Goal: Task Accomplishment & Management: Manage account settings

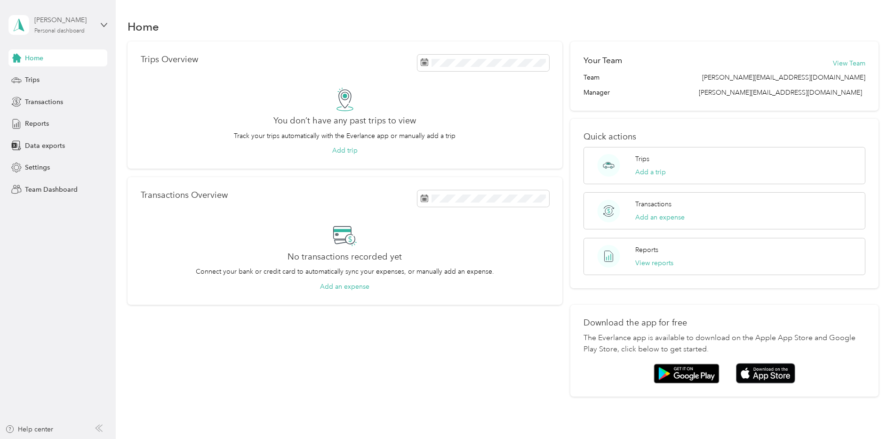
click at [88, 29] on div "[PERSON_NAME] Personal dashboard" at bounding box center [63, 24] width 59 height 19
click at [55, 76] on div "Team dashboard" at bounding box center [42, 75] width 50 height 10
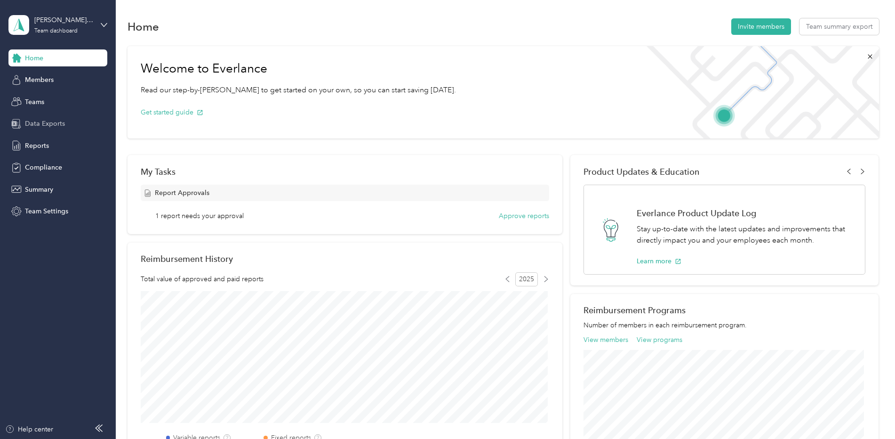
click at [37, 122] on span "Data Exports" at bounding box center [45, 124] width 40 height 10
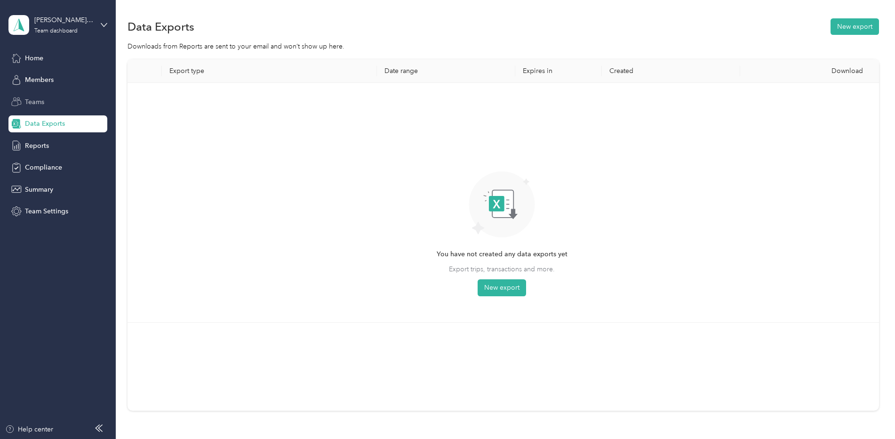
click at [38, 99] on span "Teams" at bounding box center [34, 102] width 19 height 10
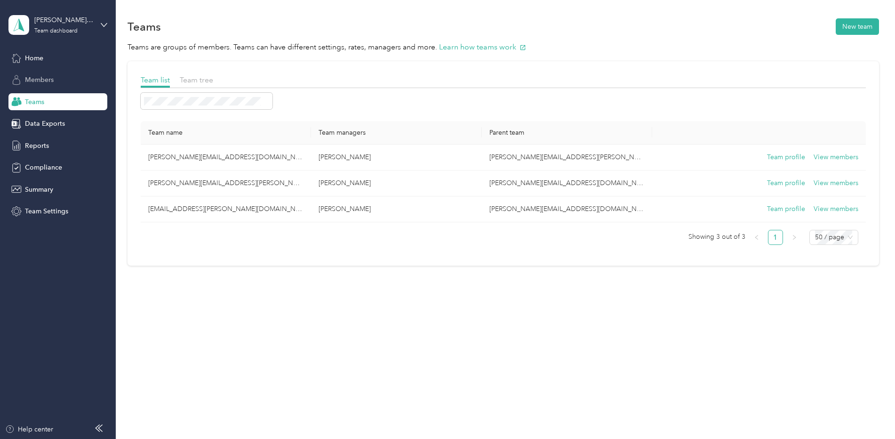
click at [38, 81] on span "Members" at bounding box center [39, 80] width 29 height 10
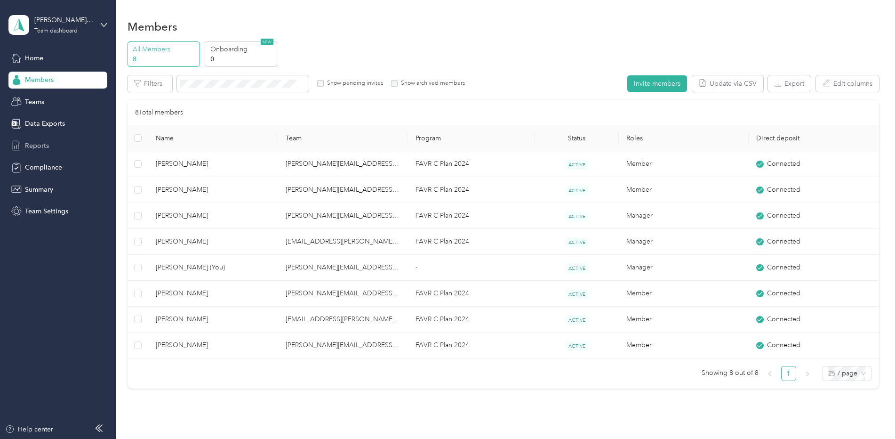
click at [33, 143] on span "Reports" at bounding box center [37, 146] width 24 height 10
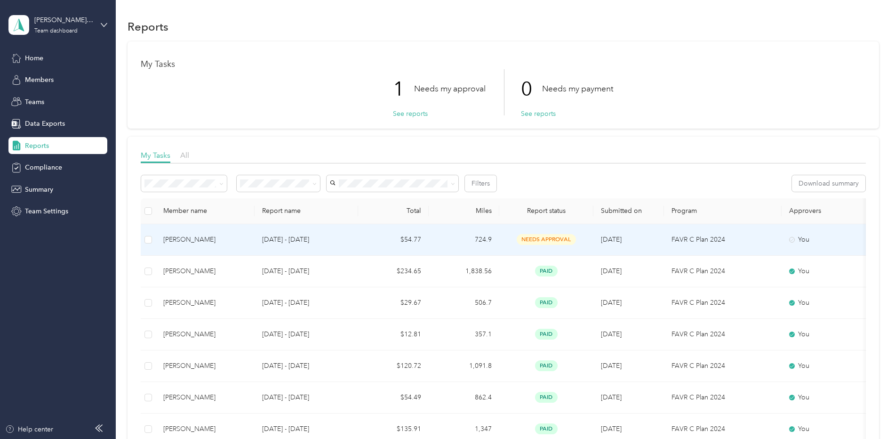
click at [541, 237] on span "needs approval" at bounding box center [546, 239] width 59 height 11
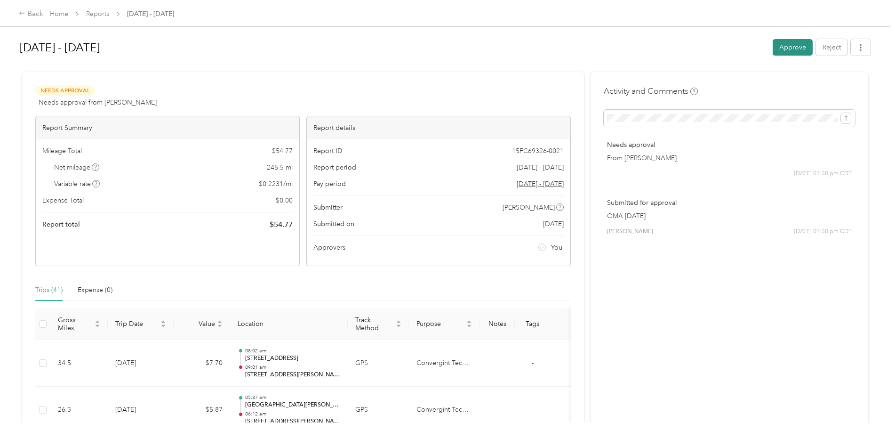
click at [790, 52] on button "Approve" at bounding box center [793, 47] width 40 height 16
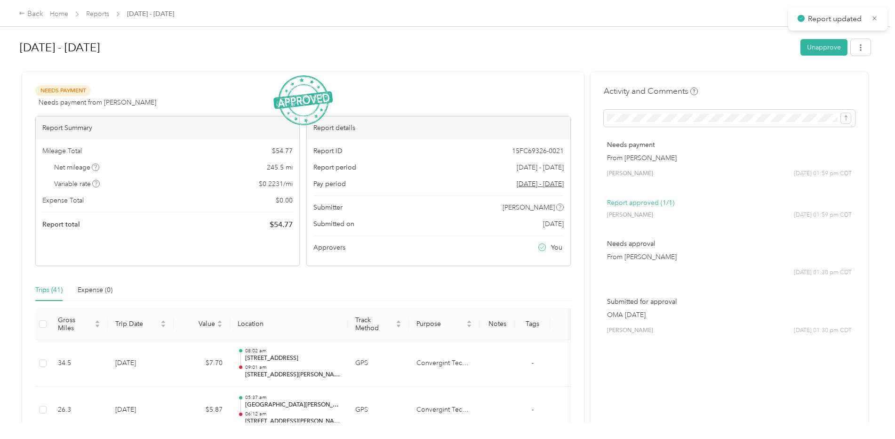
click at [55, 8] on div "Back Home Reports [DATE] - [DATE]" at bounding box center [96, 13] width 155 height 11
click at [54, 13] on link "Home" at bounding box center [59, 14] width 18 height 8
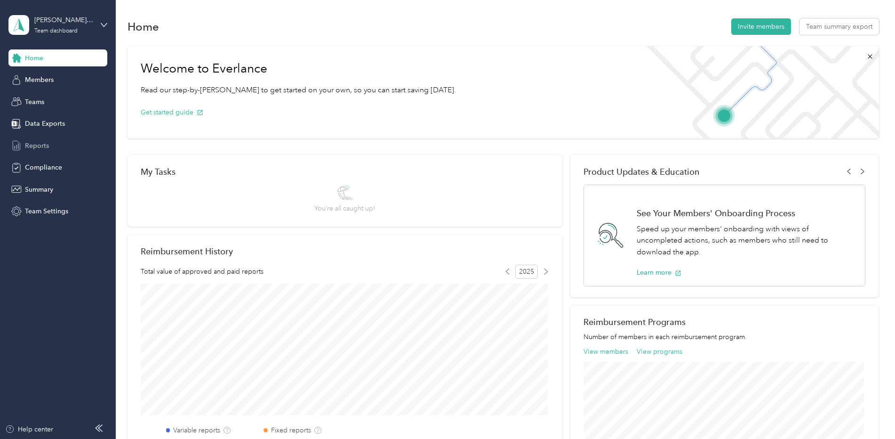
click at [35, 145] on span "Reports" at bounding box center [37, 146] width 24 height 10
